Goal: Information Seeking & Learning: Learn about a topic

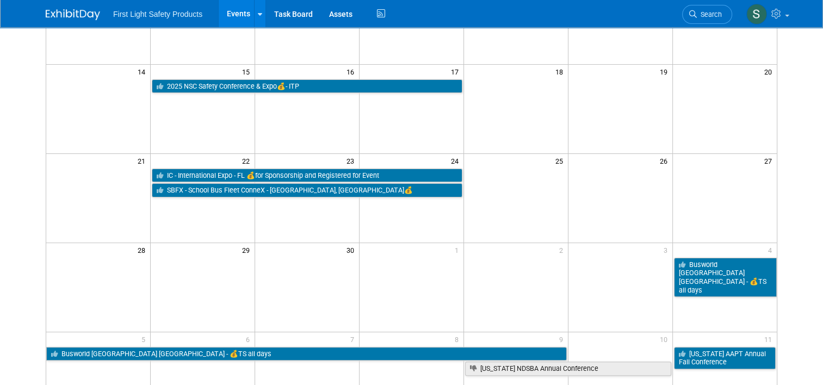
scroll to position [326, 0]
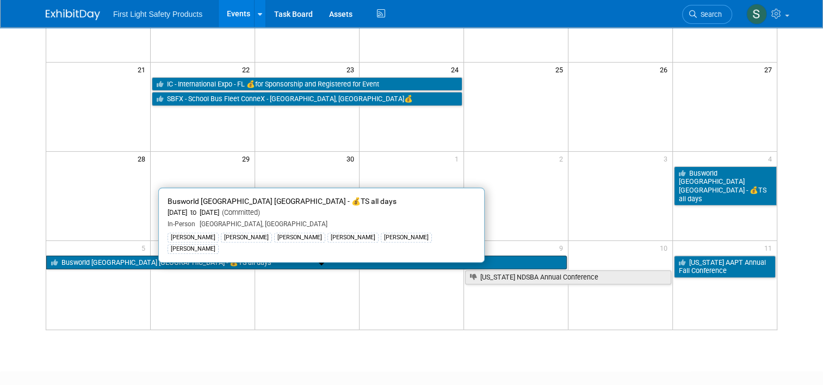
click at [94, 260] on link "Busworld [GEOGRAPHIC_DATA] [GEOGRAPHIC_DATA] - 💰TS all days" at bounding box center [306, 263] width 521 height 14
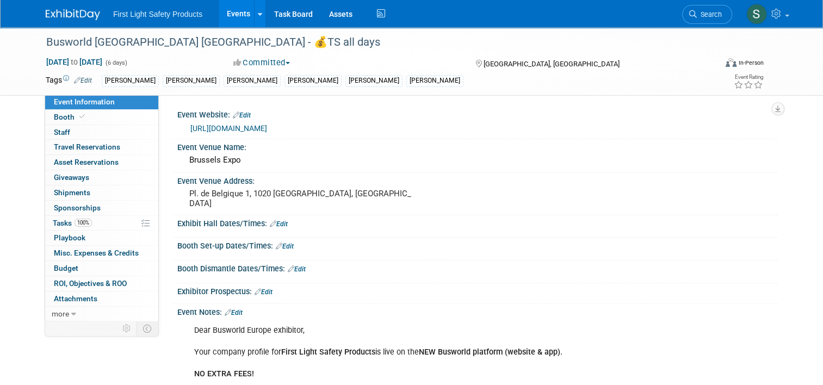
click at [239, 124] on link "https://busworld.org/" at bounding box center [228, 128] width 77 height 9
click at [94, 113] on link "Booth" at bounding box center [101, 117] width 113 height 15
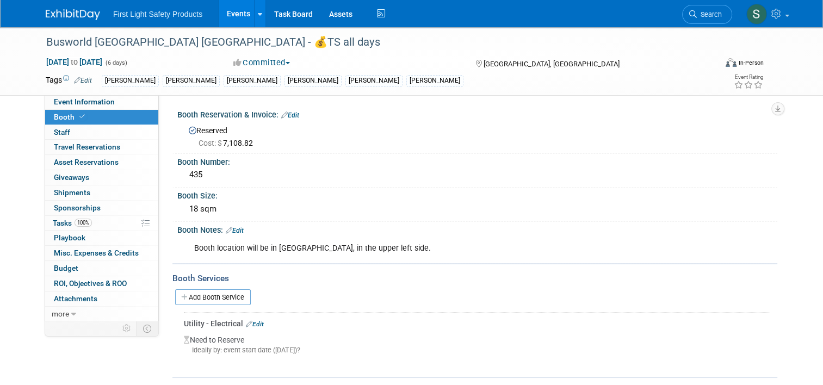
click at [226, 14] on link "Events" at bounding box center [239, 13] width 40 height 27
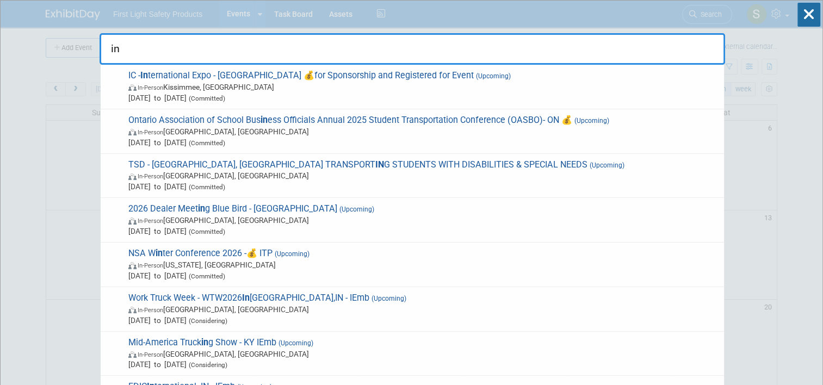
type input "i"
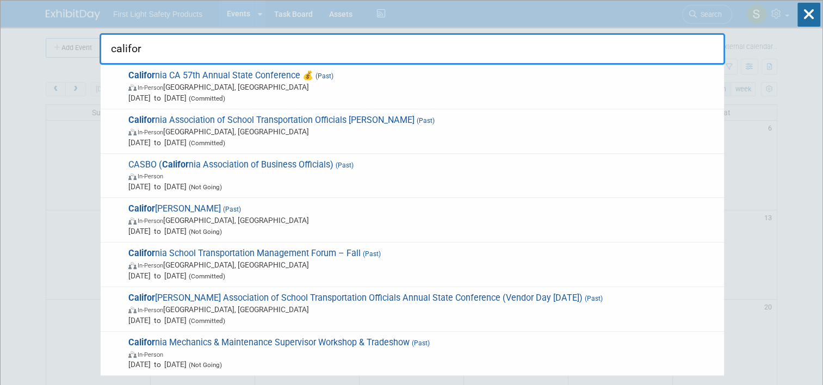
type input "califor"
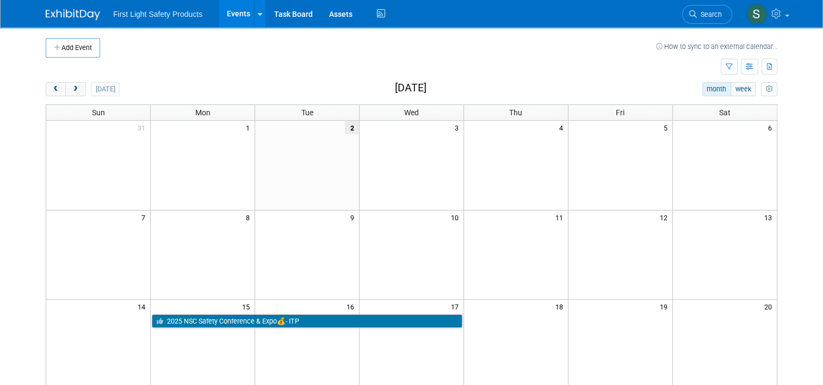
scroll to position [272, 0]
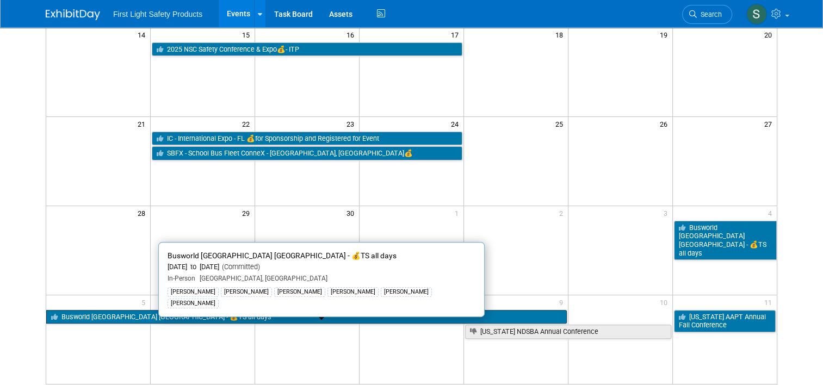
click at [168, 311] on link "Busworld [GEOGRAPHIC_DATA] [GEOGRAPHIC_DATA] - 💰TS all days" at bounding box center [306, 317] width 521 height 14
